Goal: Task Accomplishment & Management: Manage account settings

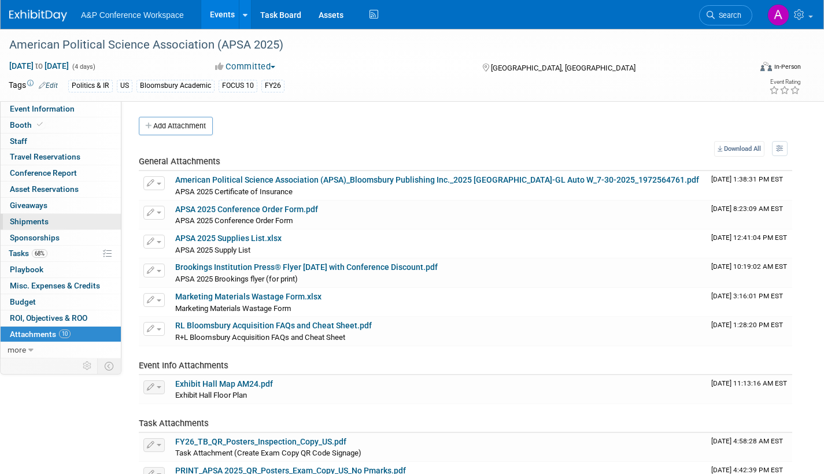
click at [38, 217] on span "Shipments 0" at bounding box center [29, 221] width 39 height 9
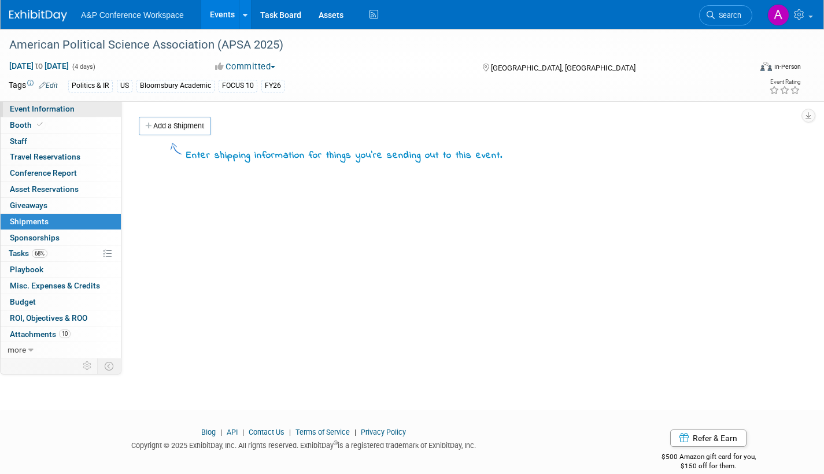
click at [51, 107] on span "Event Information" at bounding box center [42, 108] width 65 height 9
select select "Annual"
select select "Level 2"
select select "In-Person Booth"
select select "Politics & International Relations"
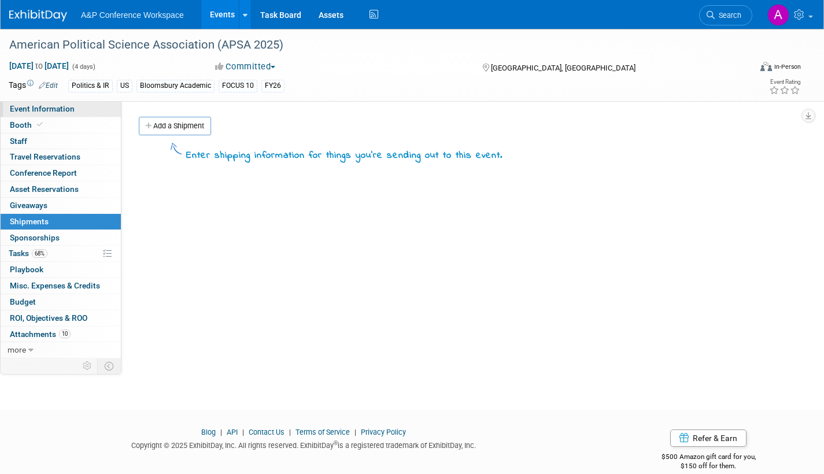
select select "Bloomsbury Academic"
select select "[PERSON_NAME]"
select select "Networking/Commissioning"
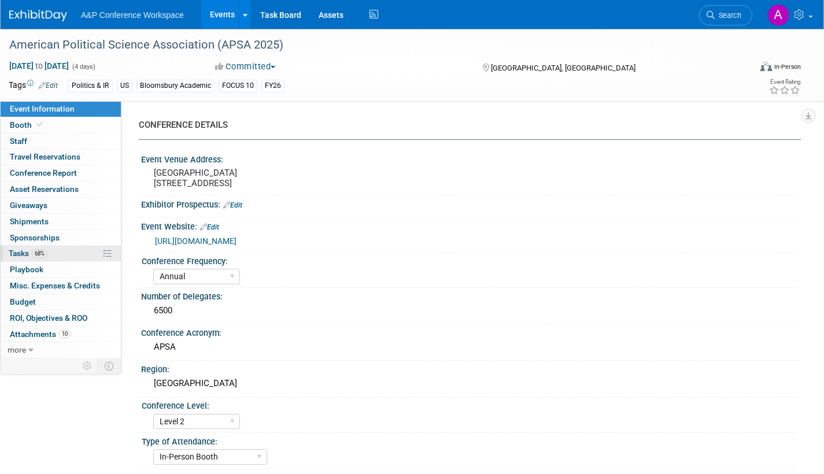
click at [18, 253] on span "Tasks 68%" at bounding box center [28, 252] width 39 height 9
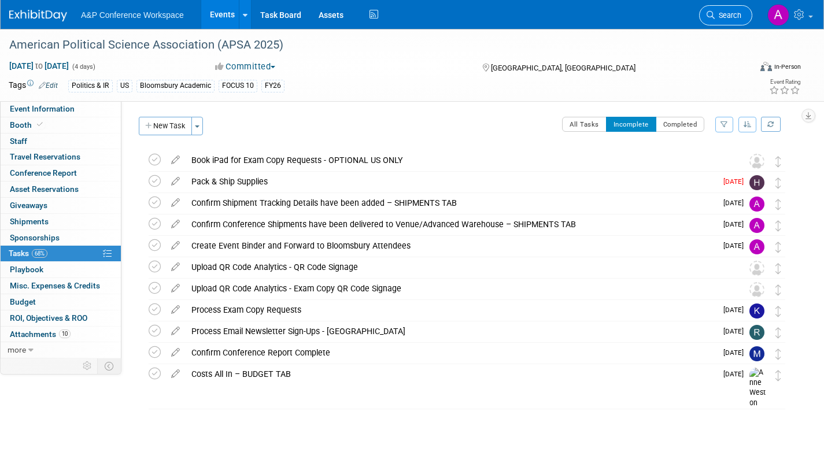
click at [726, 17] on span "Search" at bounding box center [727, 15] width 27 height 9
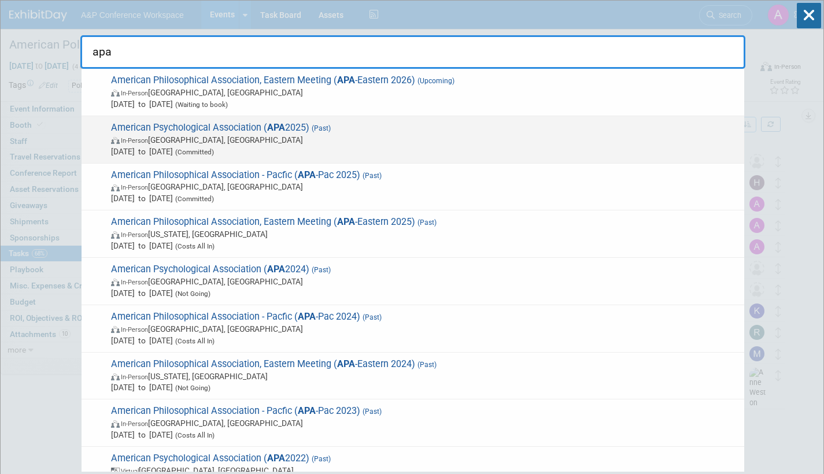
type input "apa"
click at [258, 137] on span "In-Person [GEOGRAPHIC_DATA], [GEOGRAPHIC_DATA]" at bounding box center [424, 140] width 627 height 12
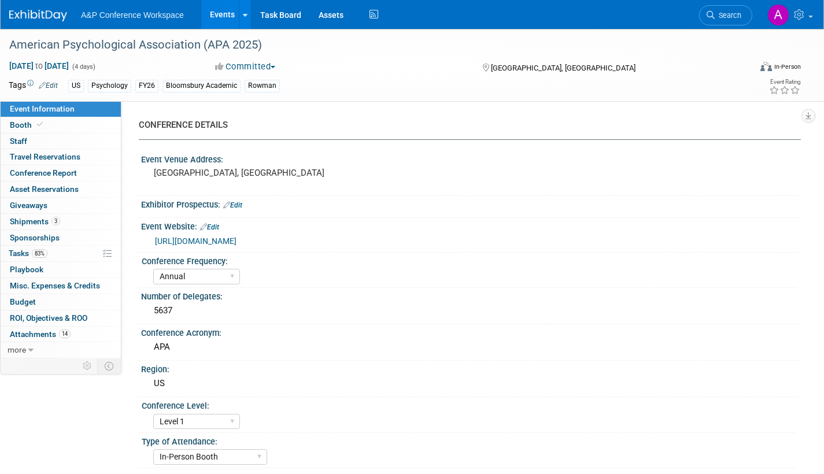
select select "Annual"
select select "Level 1"
select select "In-Person Booth"
select select "Psychology"
select select "Bloomsbury Academic"
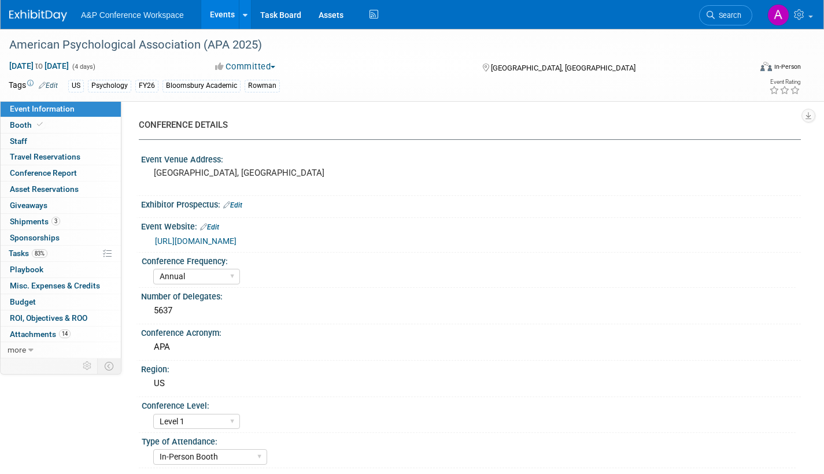
select select "[PERSON_NAME]"
select select "Networking/Commissioning"
click at [35, 333] on span "Attachments 14" at bounding box center [40, 333] width 61 height 9
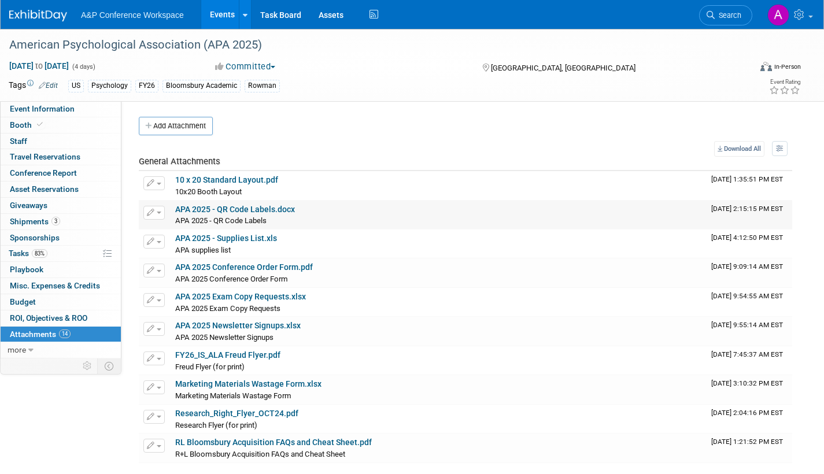
click at [257, 210] on link "APA 2025 - QR Code Labels.docx" at bounding box center [235, 209] width 120 height 9
click at [16, 252] on span "Tasks 83%" at bounding box center [28, 252] width 39 height 9
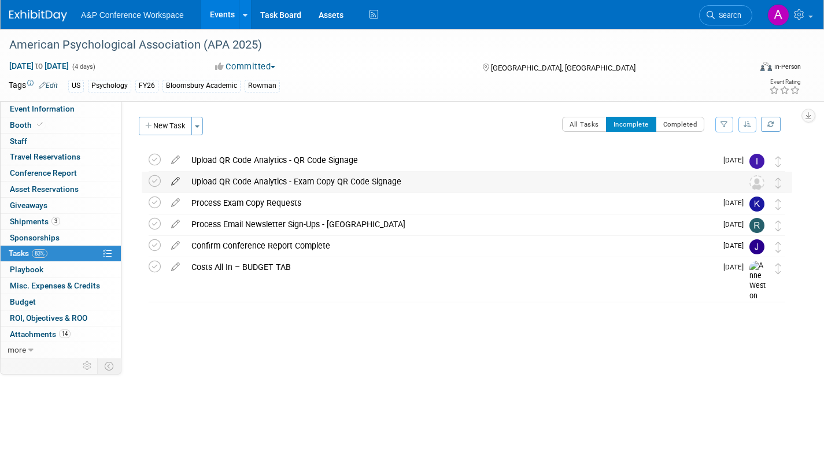
click at [172, 183] on icon at bounding box center [175, 179] width 20 height 14
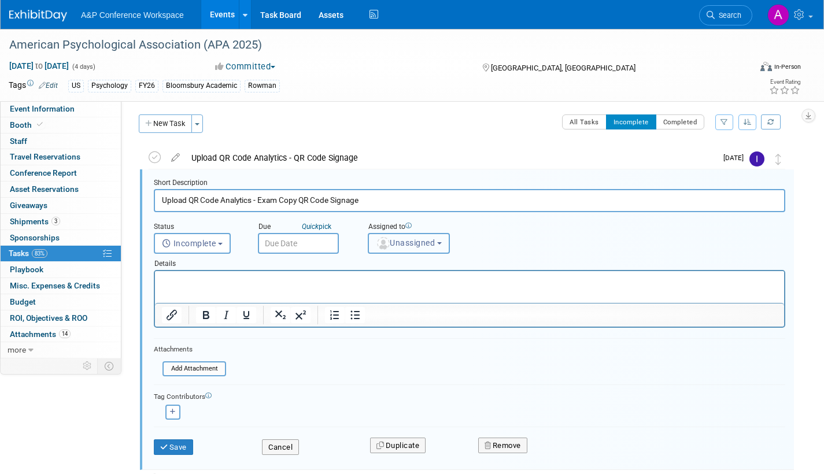
click at [417, 243] on span "Unassigned" at bounding box center [405, 242] width 59 height 9
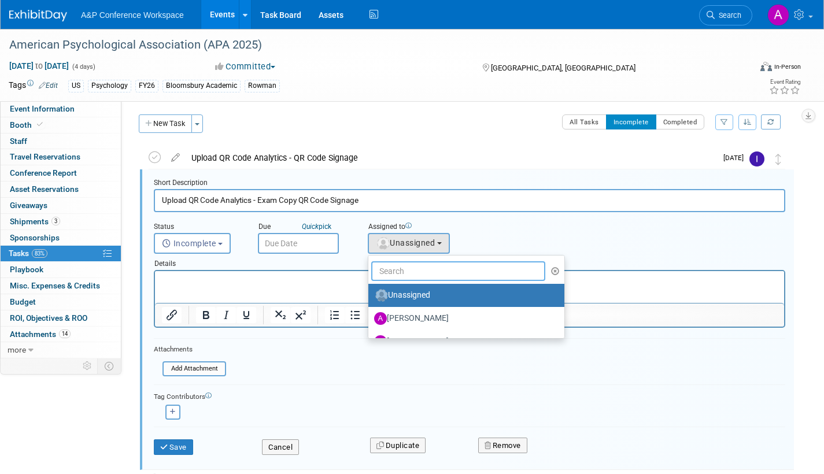
click at [402, 271] on input "text" at bounding box center [458, 271] width 174 height 20
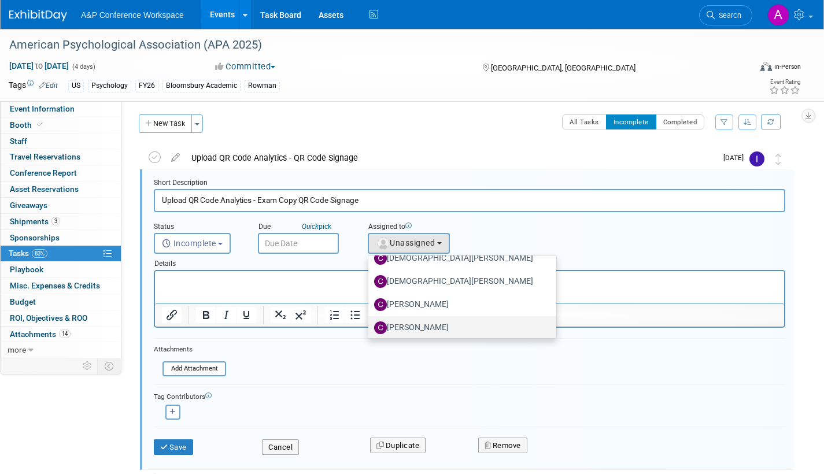
scroll to position [58, 0]
type input "christ"
click at [447, 330] on label "[PERSON_NAME]" at bounding box center [459, 330] width 170 height 18
click at [370, 330] on input "[PERSON_NAME]" at bounding box center [366, 329] width 8 height 8
select select "1a58e6ac-2dfa-429d-b54a-9dc2e557f424"
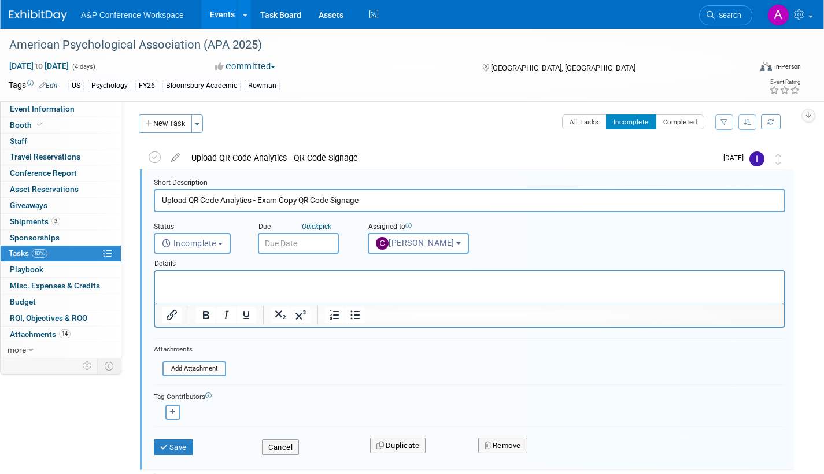
click at [331, 247] on input "text" at bounding box center [298, 243] width 81 height 21
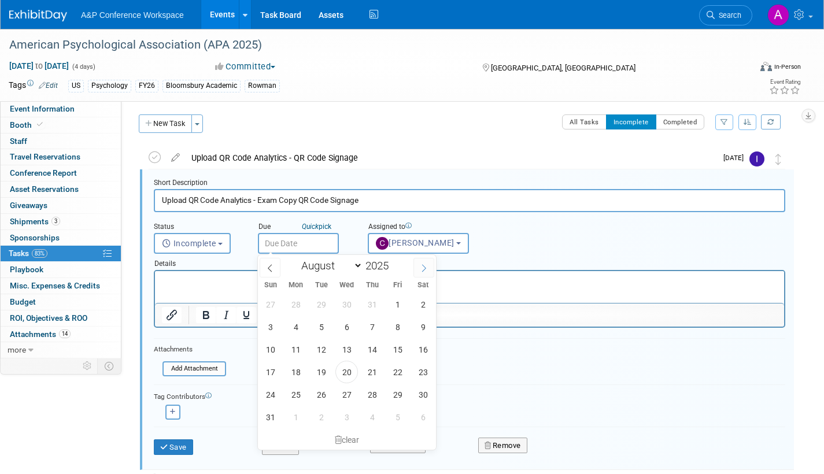
click at [424, 266] on icon at bounding box center [424, 268] width 4 height 8
click at [269, 266] on icon at bounding box center [270, 268] width 8 height 8
click at [422, 266] on icon at bounding box center [424, 268] width 8 height 8
select select "8"
click at [399, 304] on span "5" at bounding box center [397, 304] width 23 height 23
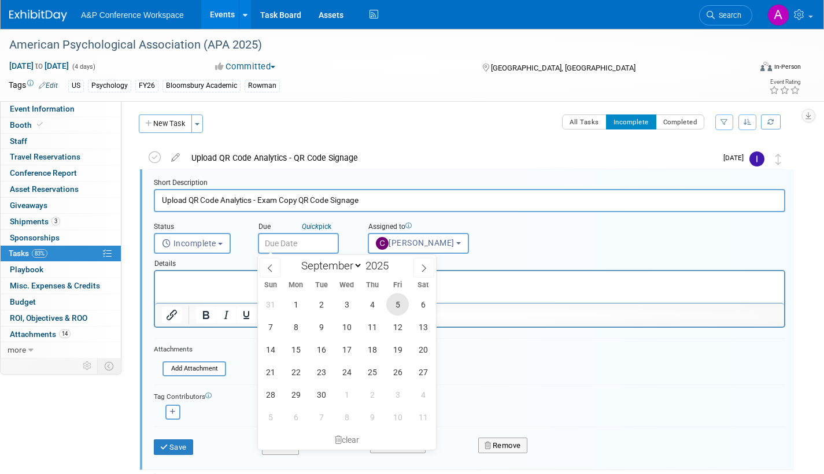
type input "Sep 5, 2025"
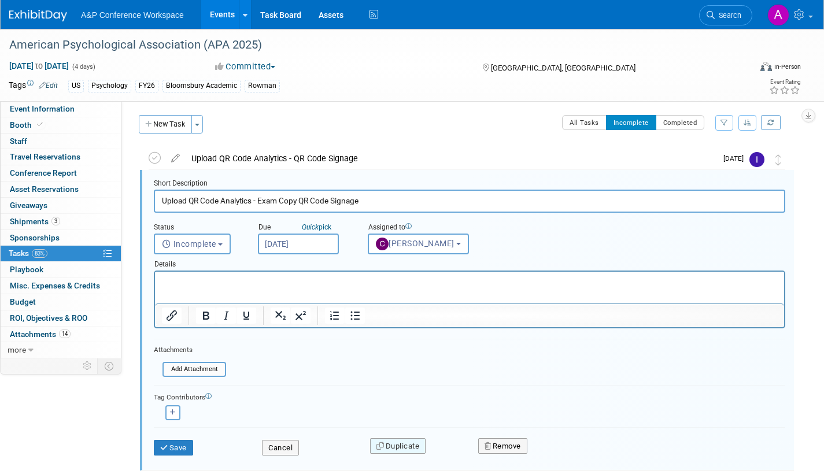
scroll to position [0, 0]
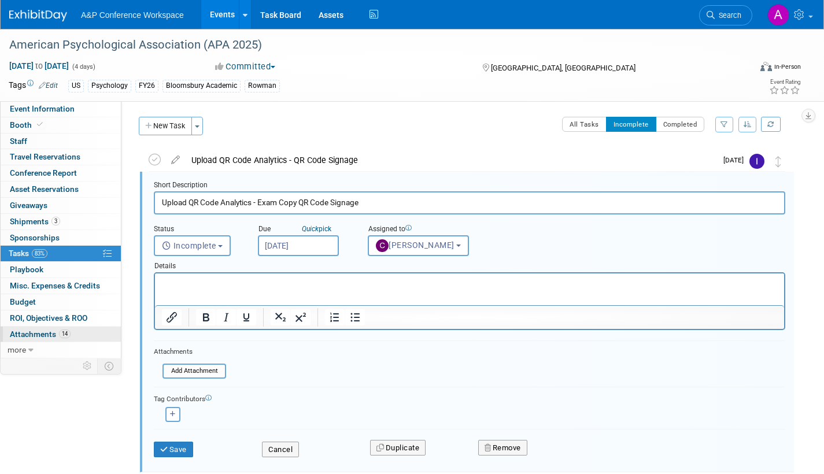
click at [38, 333] on span "Attachments 14" at bounding box center [40, 333] width 61 height 9
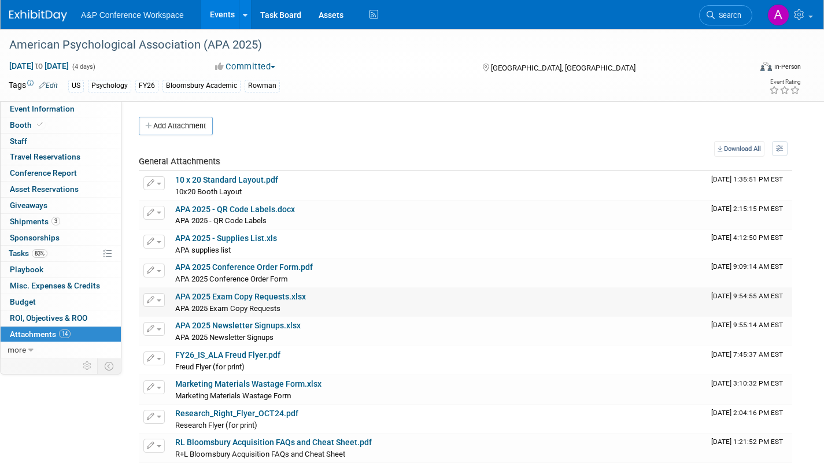
click at [273, 299] on link "APA 2025 Exam Copy Requests.xlsx" at bounding box center [240, 296] width 131 height 9
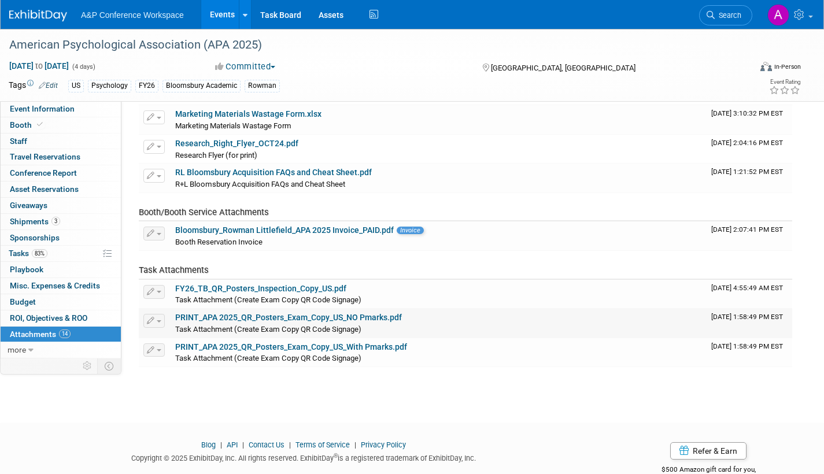
scroll to position [289, 0]
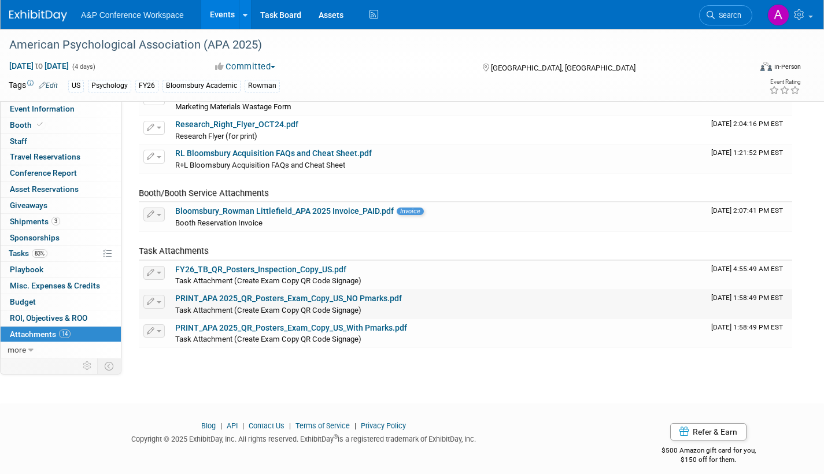
click at [305, 298] on link "PRINT_APA 2025_QR_Posters_Exam_Copy_US_NO Pmarks.pdf" at bounding box center [288, 298] width 227 height 9
click at [23, 255] on span "Tasks 83%" at bounding box center [28, 252] width 39 height 9
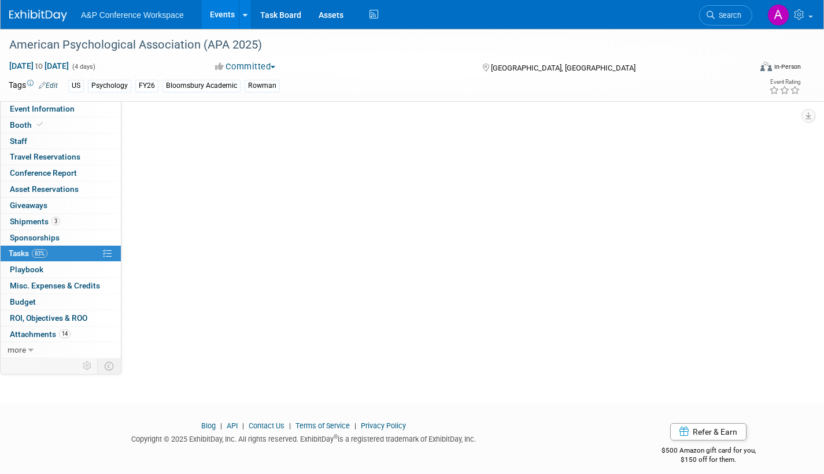
scroll to position [0, 0]
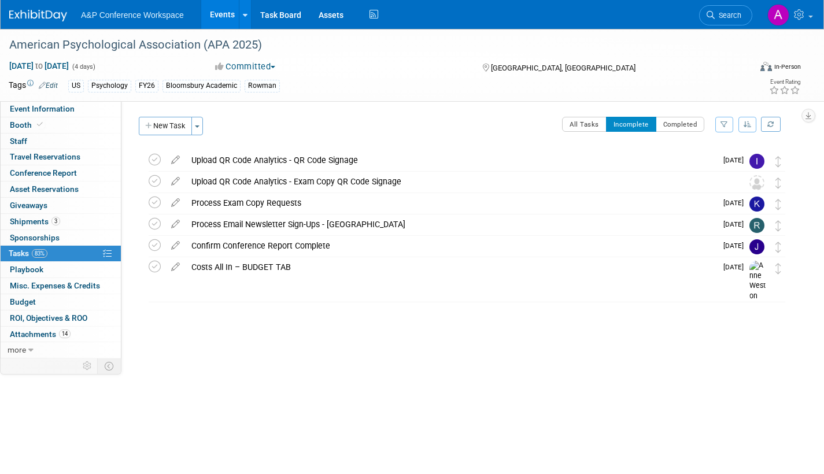
click at [175, 180] on icon at bounding box center [175, 179] width 20 height 14
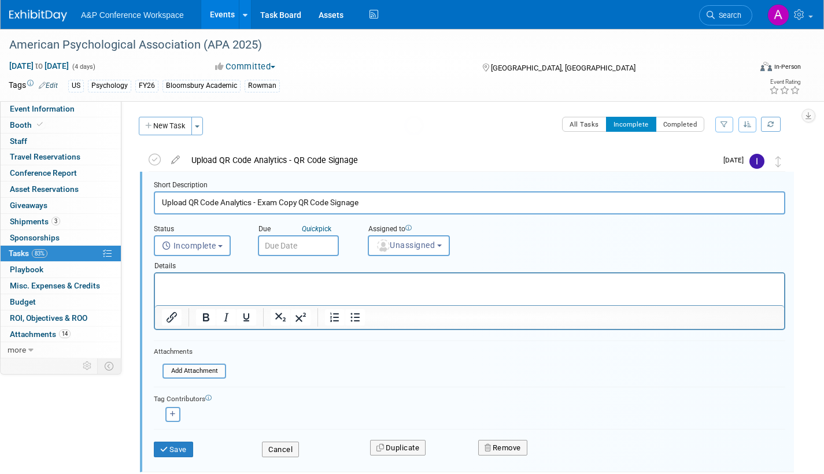
scroll to position [2, 0]
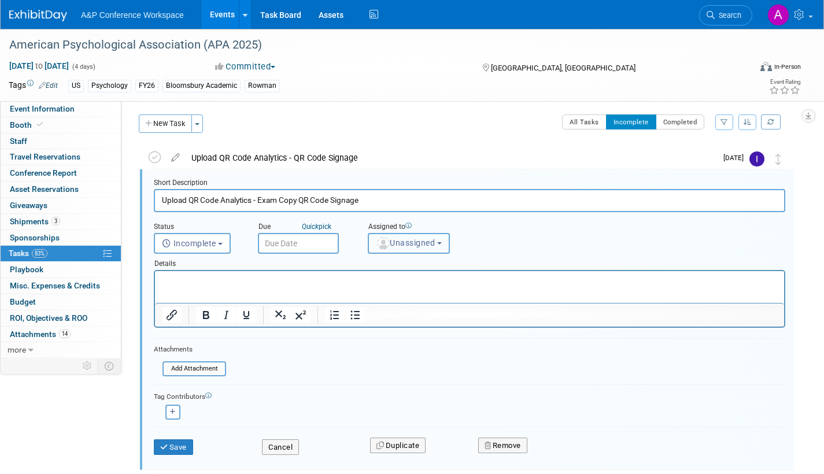
click at [446, 239] on button "Unassigned" at bounding box center [409, 243] width 82 height 21
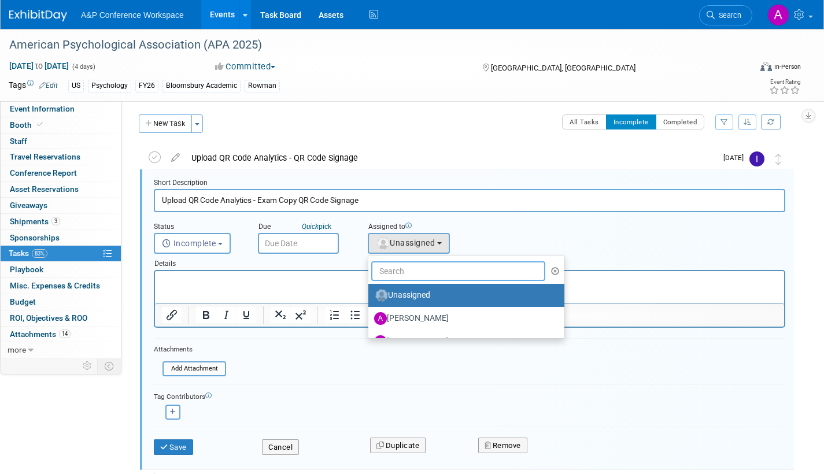
click at [392, 274] on input "text" at bounding box center [458, 271] width 174 height 20
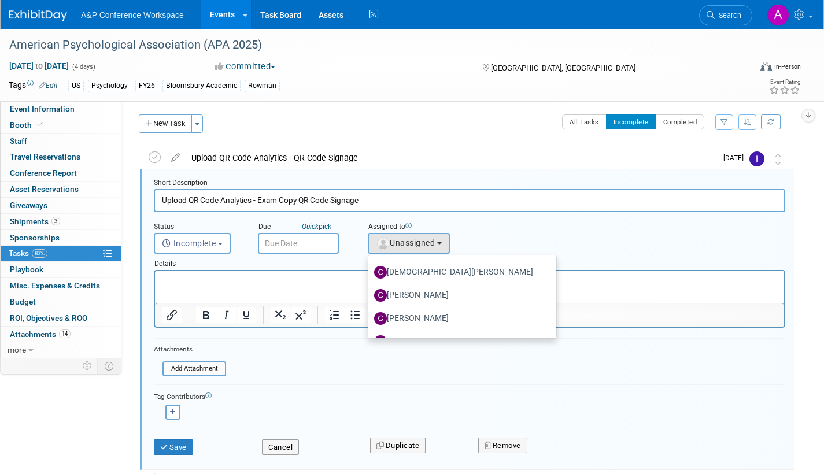
scroll to position [64, 0]
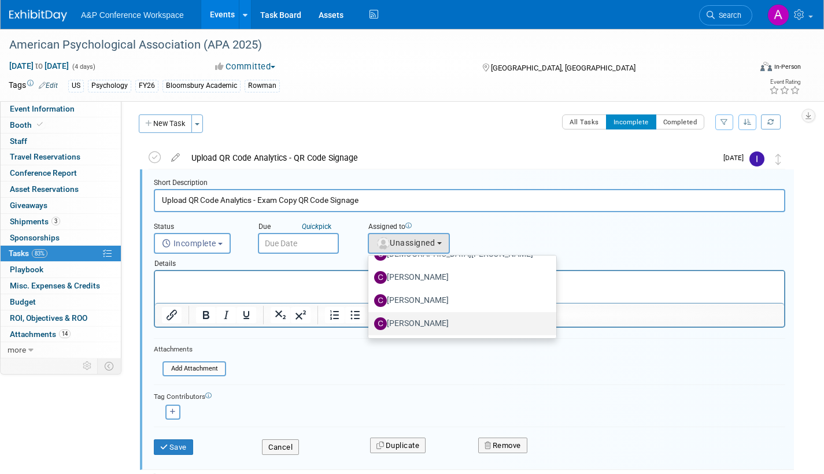
type input "christ"
click at [463, 325] on label "[PERSON_NAME]" at bounding box center [459, 323] width 170 height 18
click at [370, 325] on input "[PERSON_NAME]" at bounding box center [366, 322] width 8 height 8
select select "1a58e6ac-2dfa-429d-b54a-9dc2e557f424"
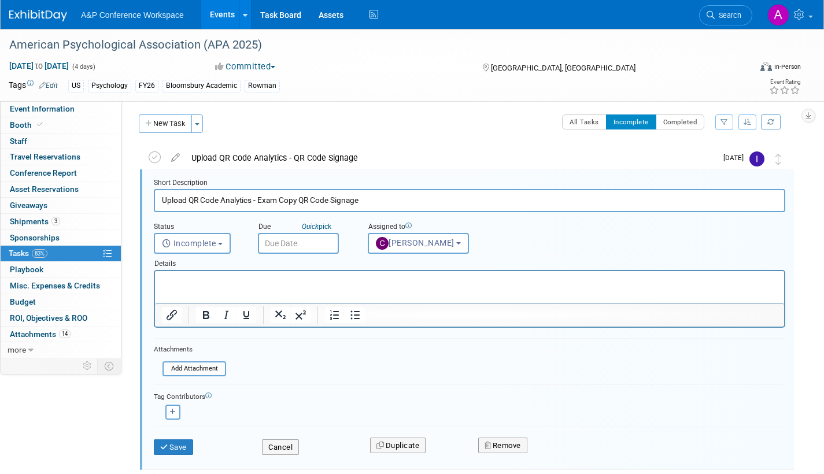
click at [325, 245] on input "text" at bounding box center [298, 243] width 81 height 21
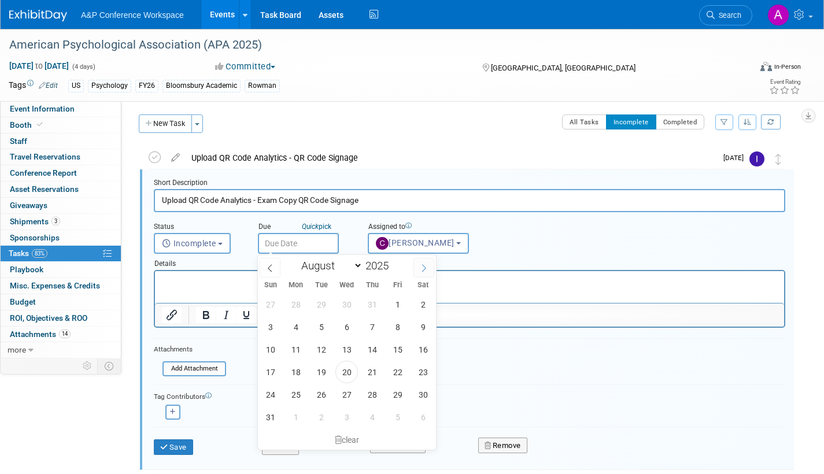
click at [428, 269] on span at bounding box center [423, 268] width 21 height 20
select select "8"
click at [399, 303] on span "5" at bounding box center [397, 304] width 23 height 23
type input "Sep 5, 2025"
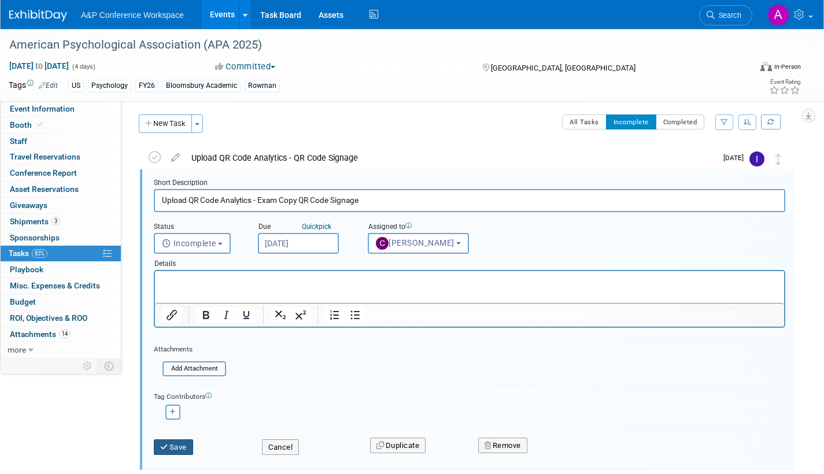
click at [179, 451] on button "Save" at bounding box center [173, 447] width 39 height 16
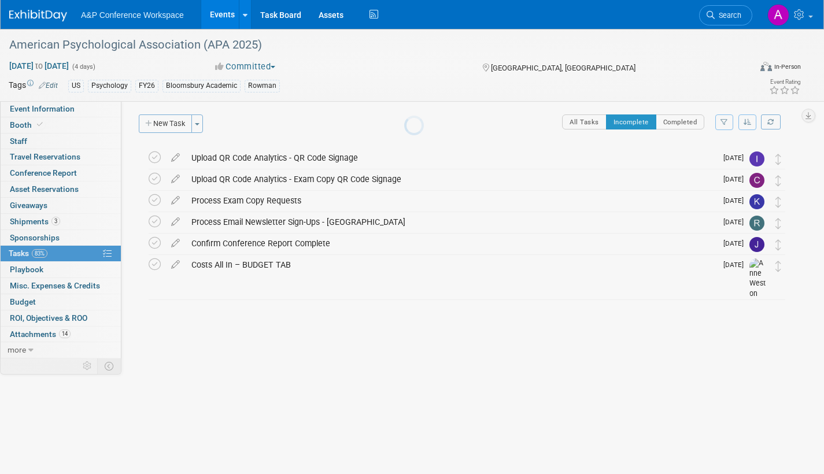
scroll to position [0, 0]
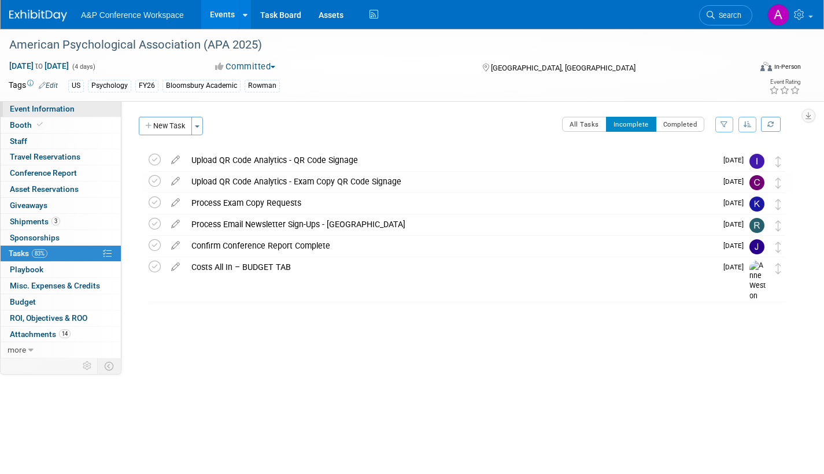
click at [66, 105] on span "Event Information" at bounding box center [42, 108] width 65 height 9
select select "Annual"
select select "Level 1"
select select "In-Person Booth"
select select "Psychology"
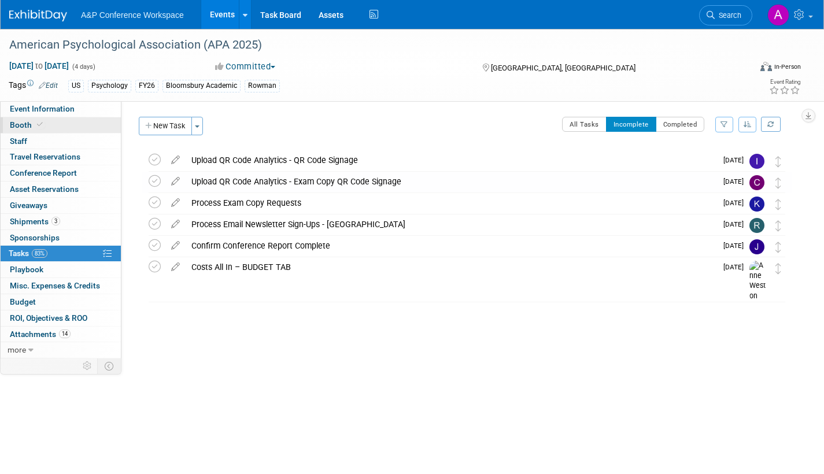
select select "Bloomsbury Academic"
select select "[PERSON_NAME]"
select select "Networking/Commissioning"
